Goal: Task Accomplishment & Management: Manage account settings

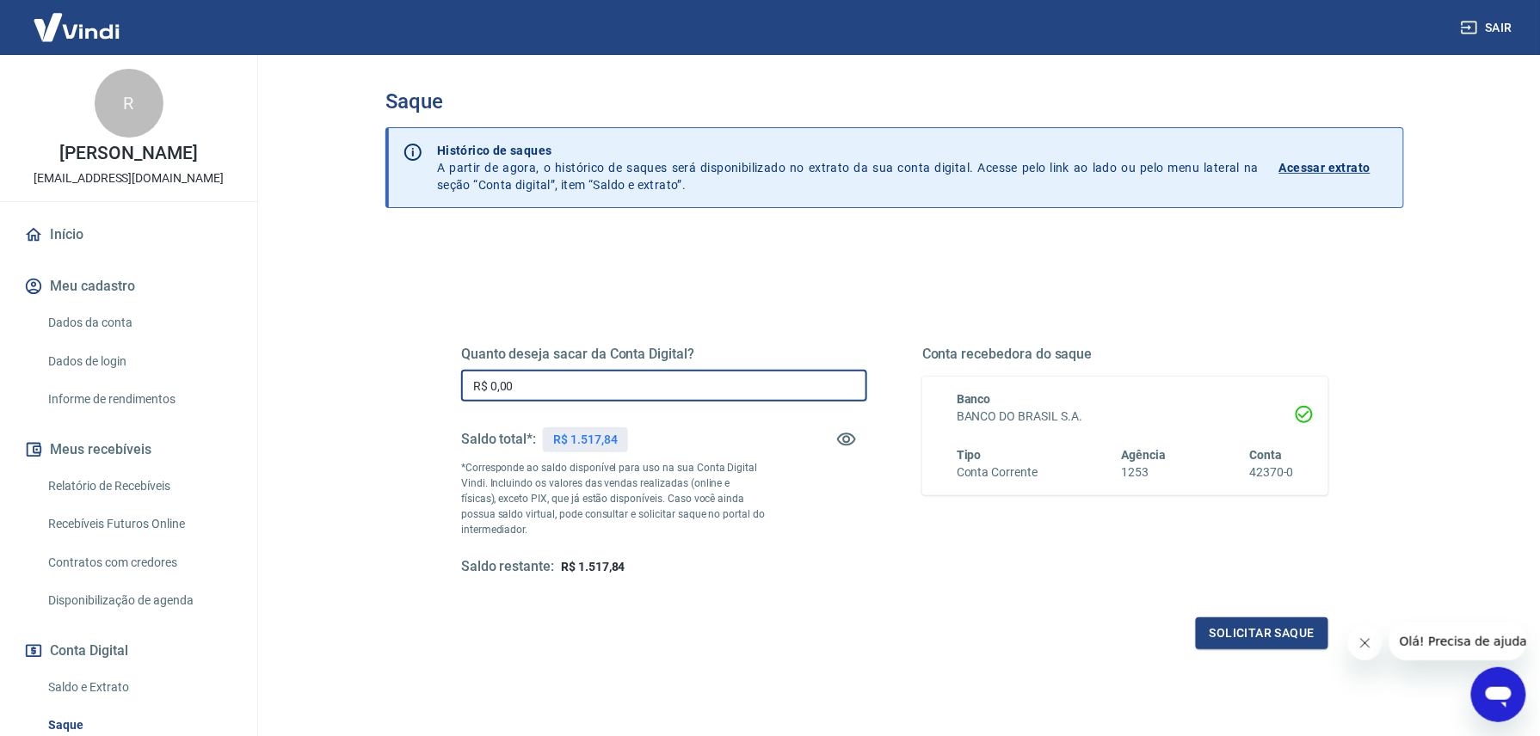
click at [600, 383] on input "R$ 0,00" at bounding box center [664, 386] width 406 height 32
type input "R$ 1.517,84"
click at [1261, 640] on button "Solicitar saque" at bounding box center [1262, 634] width 132 height 32
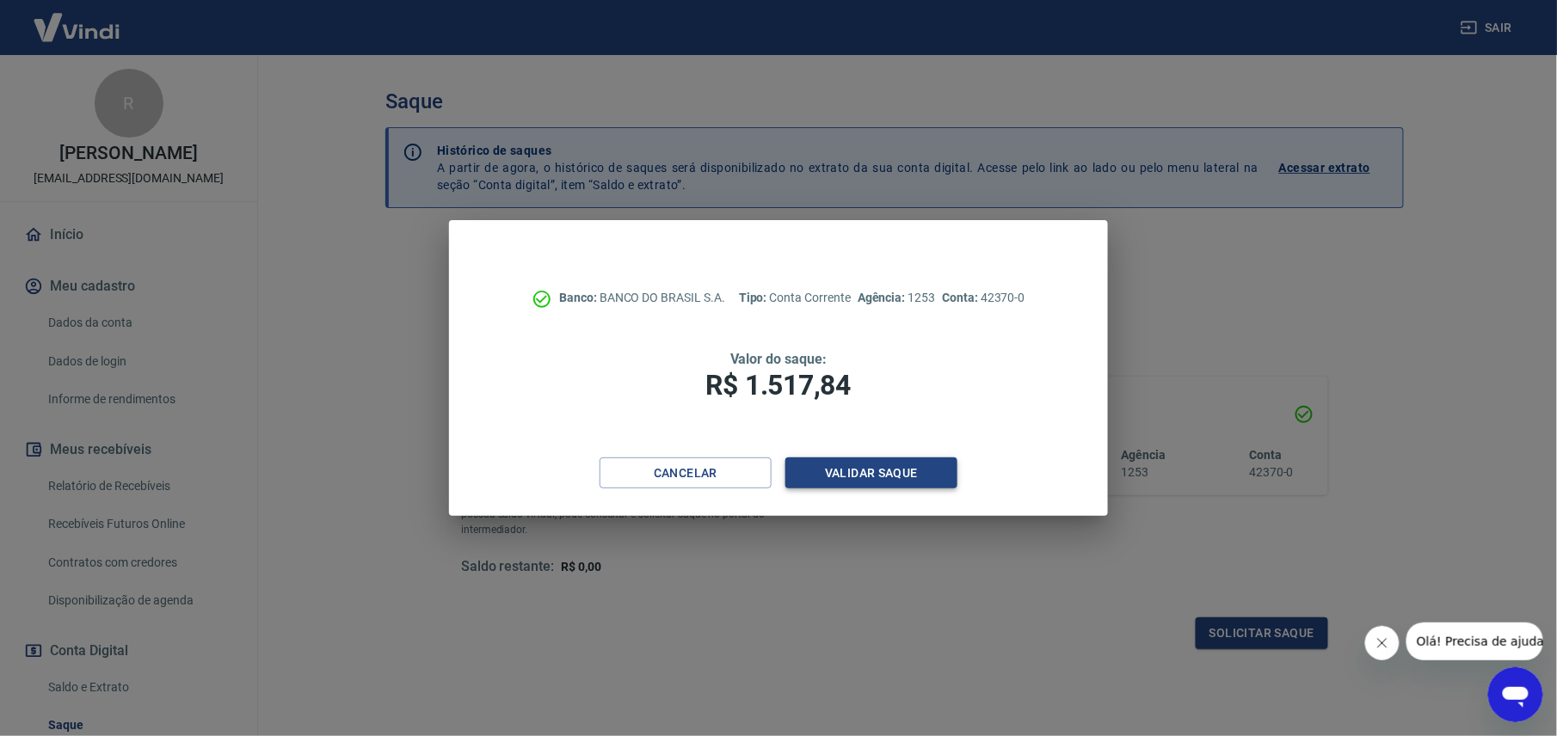
click at [867, 468] on button "Validar saque" at bounding box center [871, 474] width 172 height 32
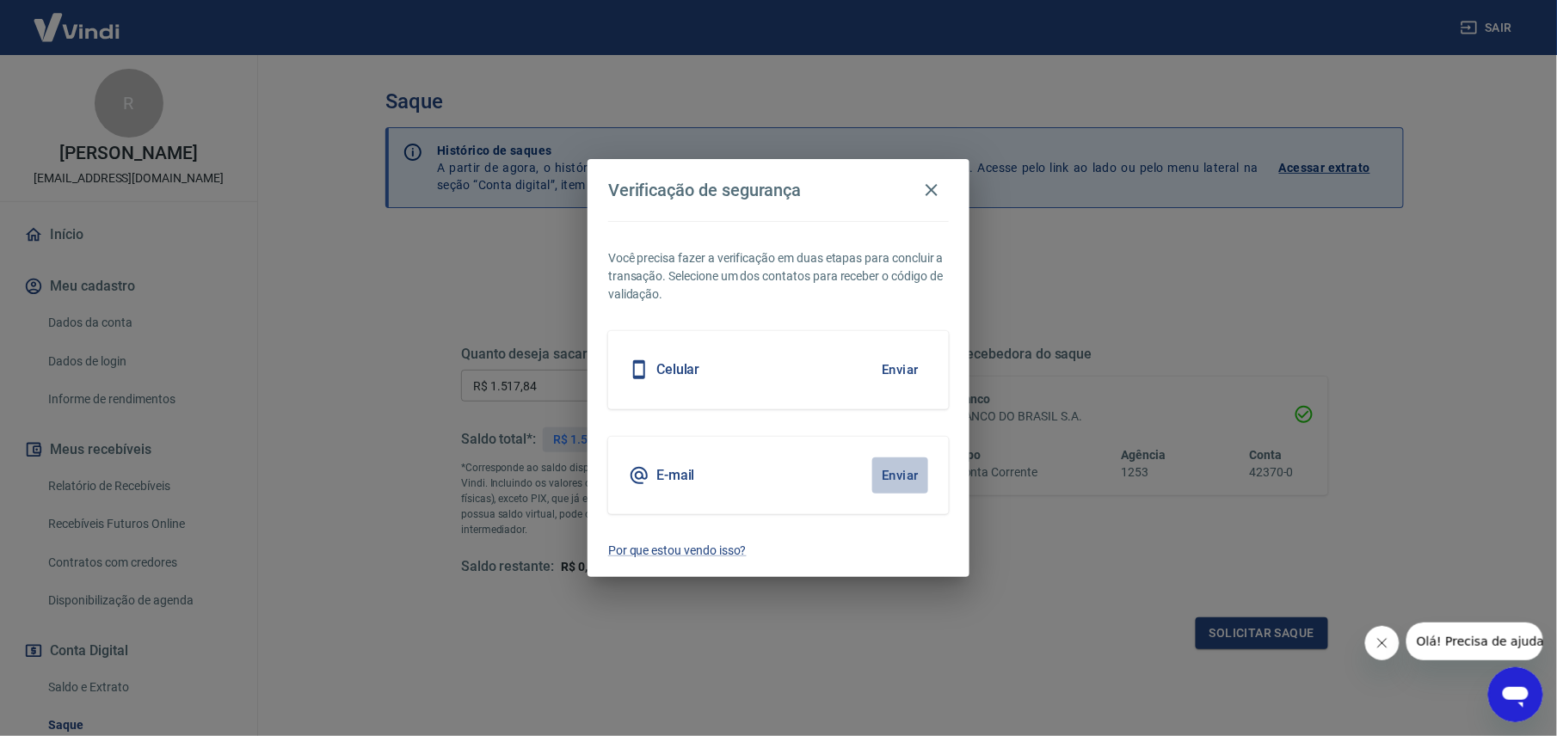
click at [891, 479] on button "Enviar" at bounding box center [900, 476] width 56 height 36
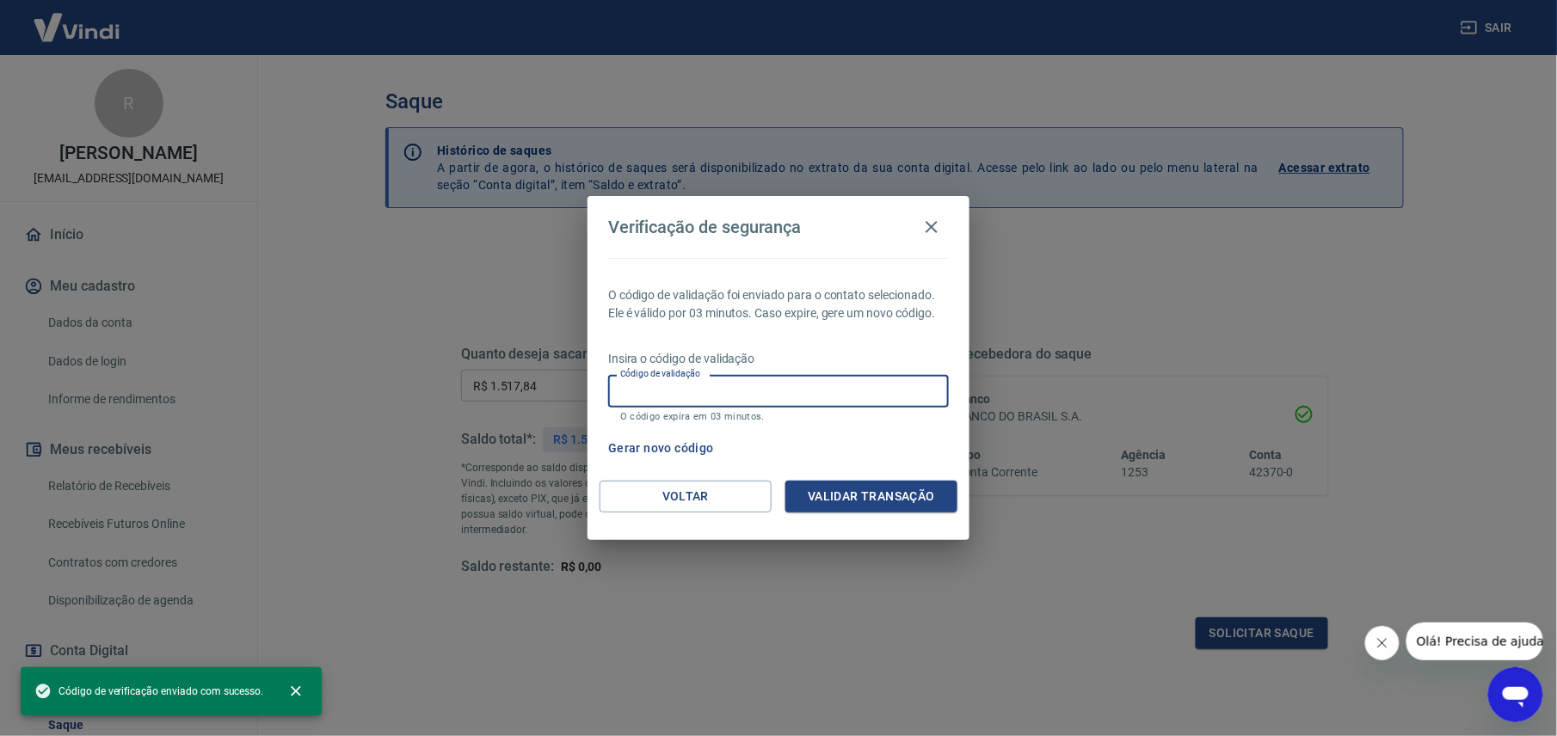
click at [759, 389] on input "Código de validação" at bounding box center [778, 391] width 341 height 32
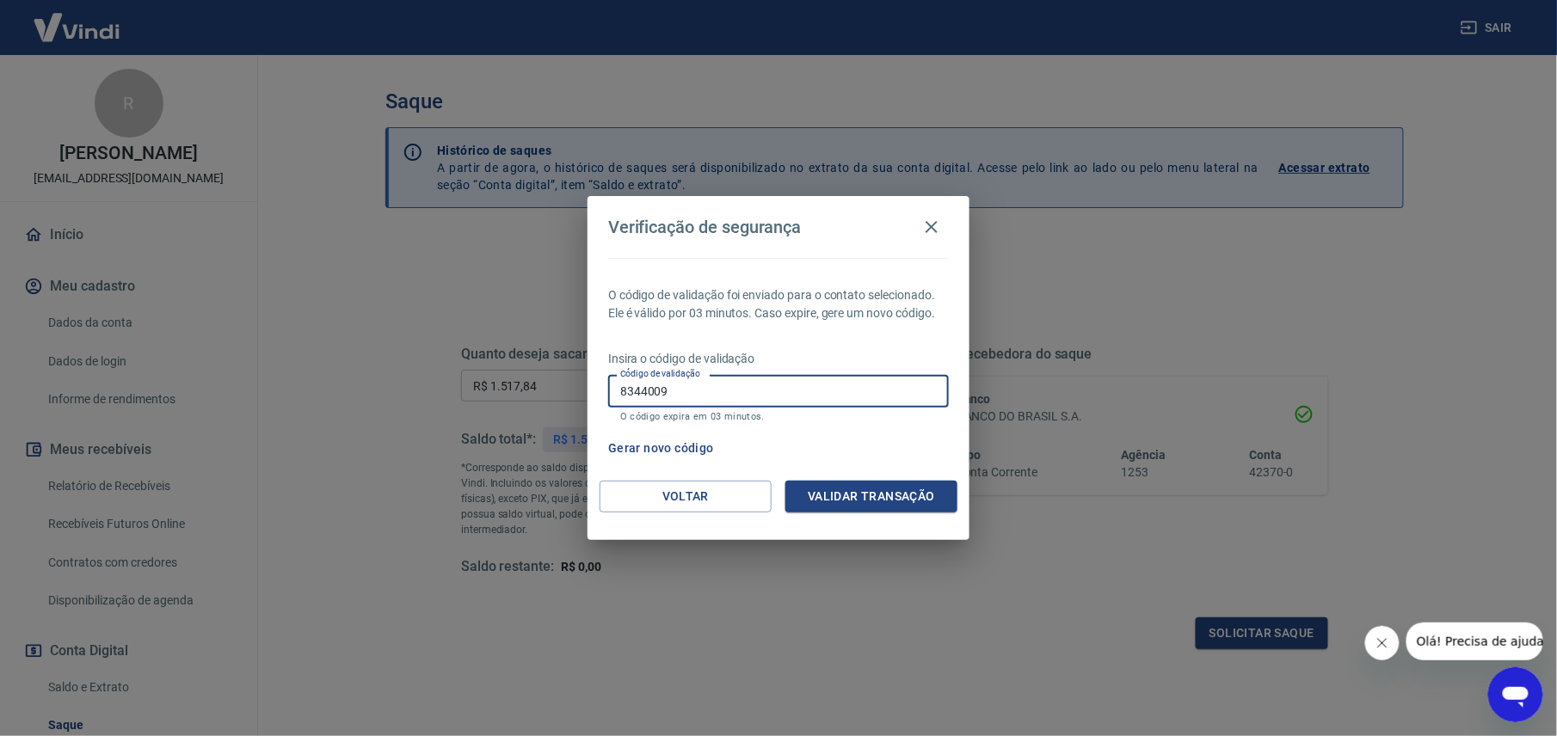
click at [643, 386] on input "8344009" at bounding box center [778, 391] width 341 height 32
type input "834009"
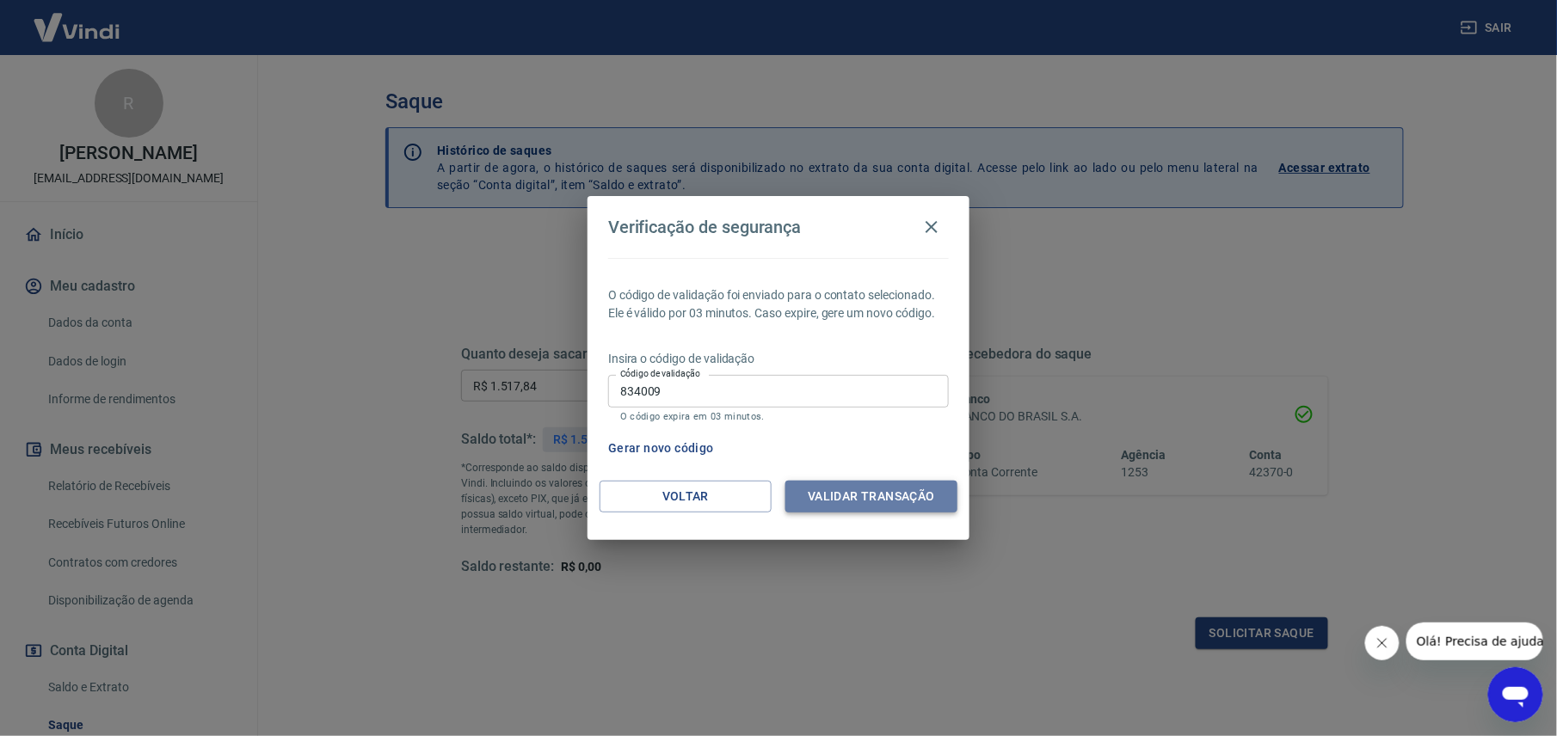
click at [833, 504] on button "Validar transação" at bounding box center [871, 497] width 172 height 32
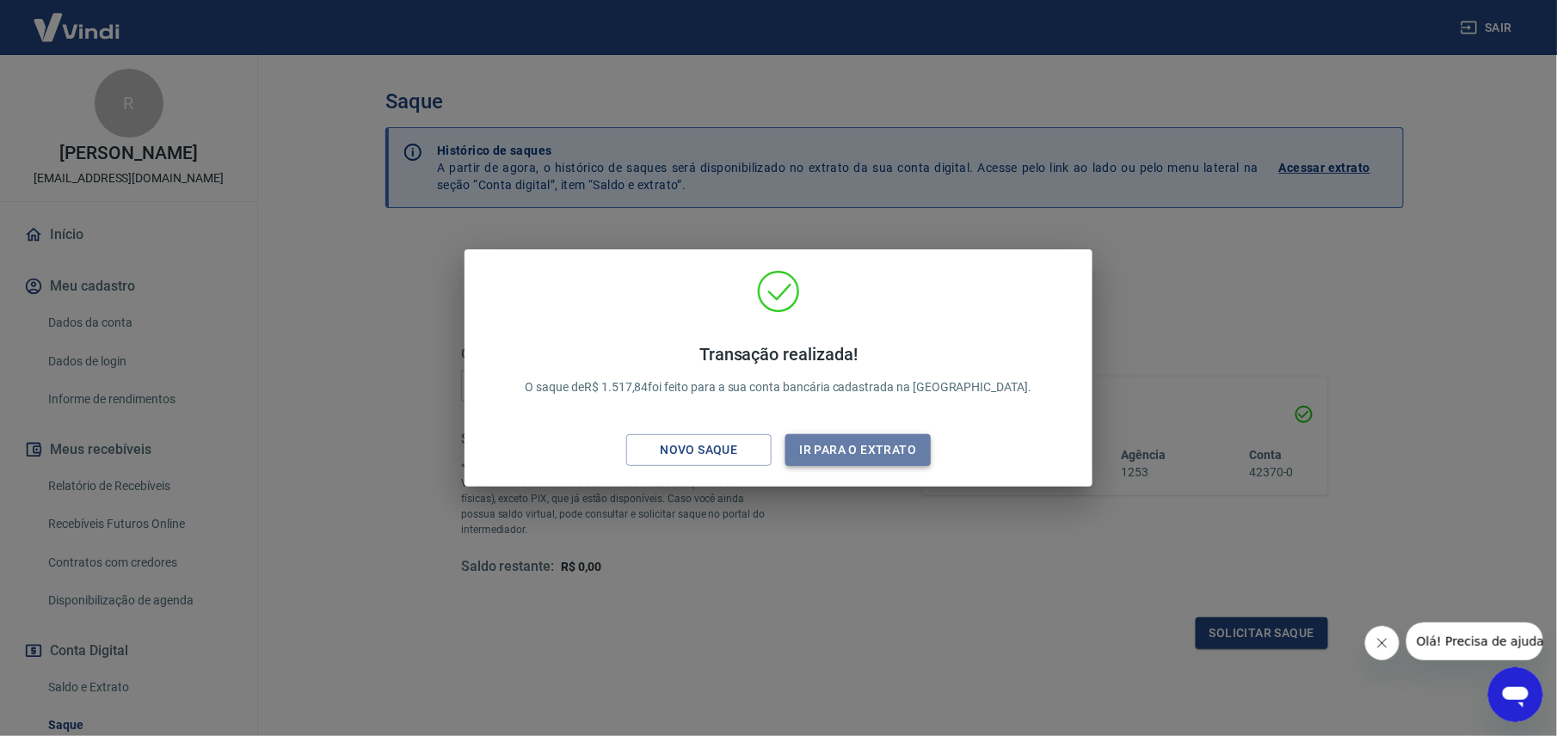
click at [870, 455] on button "Ir para o extrato" at bounding box center [857, 450] width 145 height 32
